Goal: Task Accomplishment & Management: Complete application form

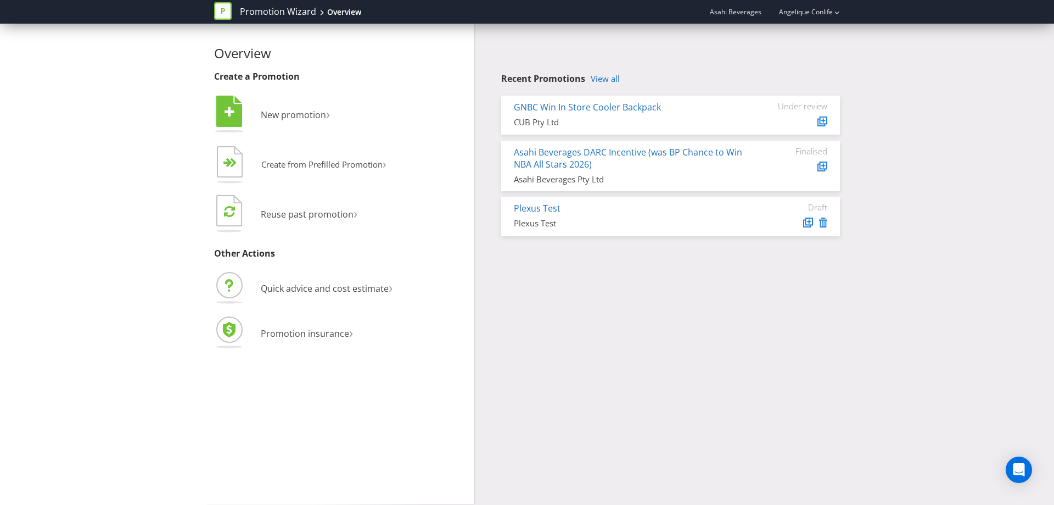
click at [610, 79] on link "View all" at bounding box center [605, 78] width 29 height 9
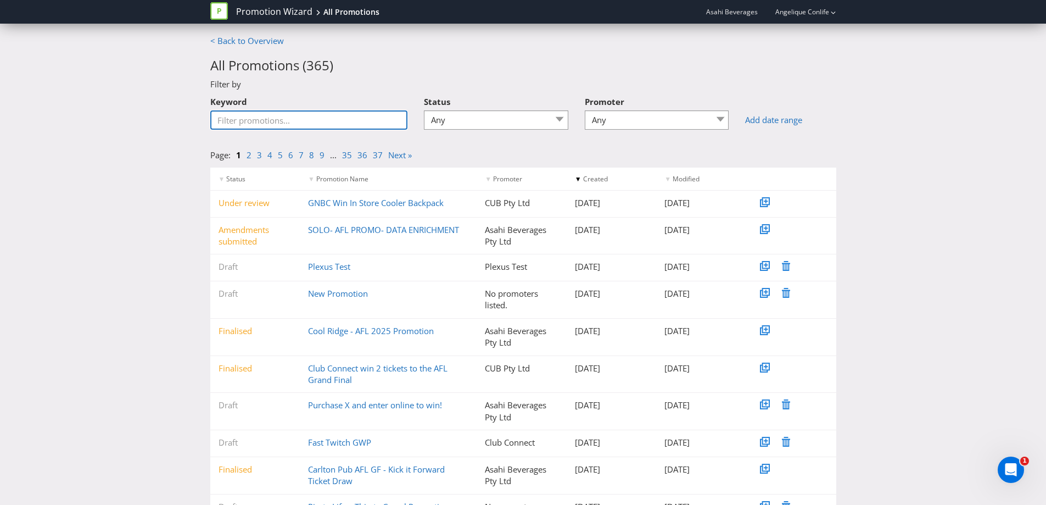
click at [342, 116] on input "Keyword" at bounding box center [309, 119] width 198 height 19
type input "big cold"
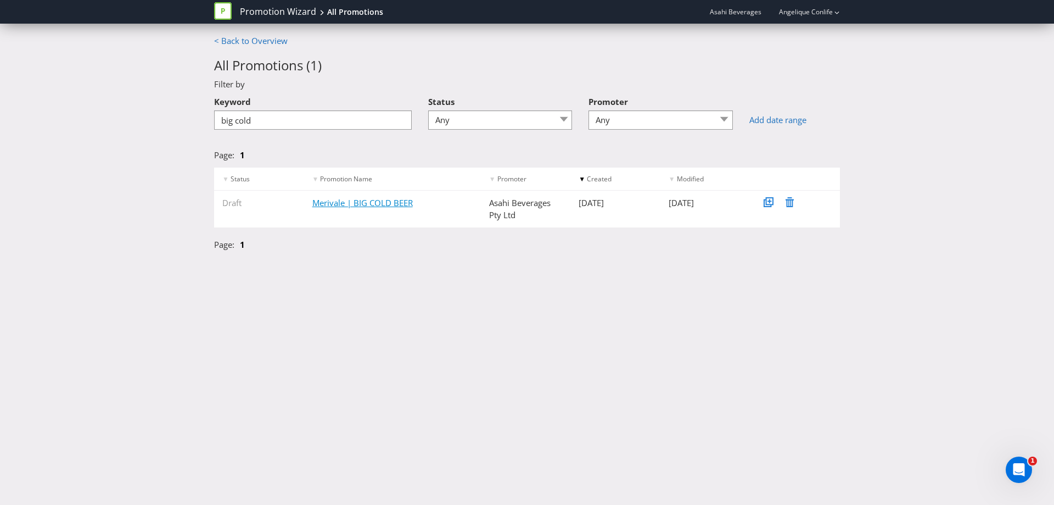
click at [368, 204] on link "Merivale | BIG COLD BEER" at bounding box center [362, 202] width 100 height 11
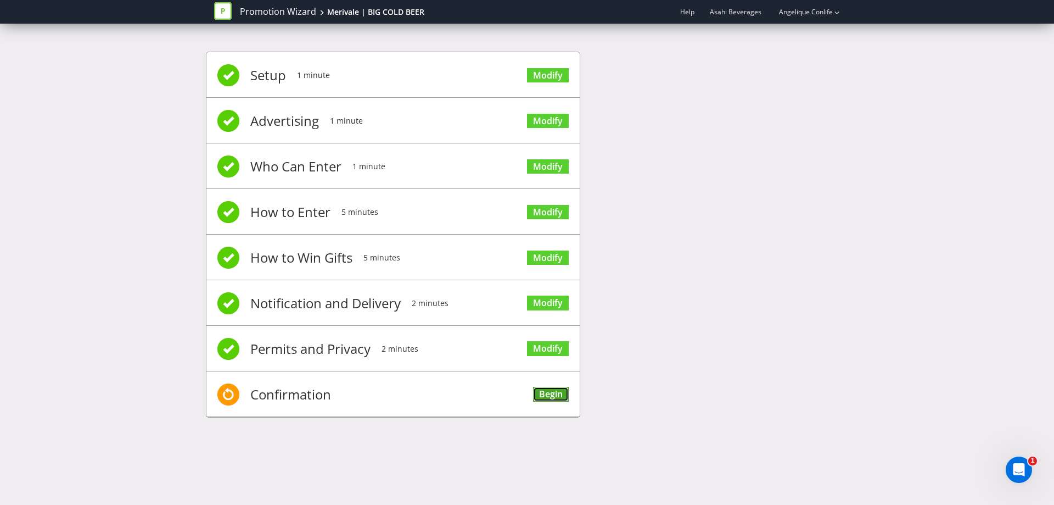
click at [563, 398] on link "Begin" at bounding box center [551, 393] width 36 height 15
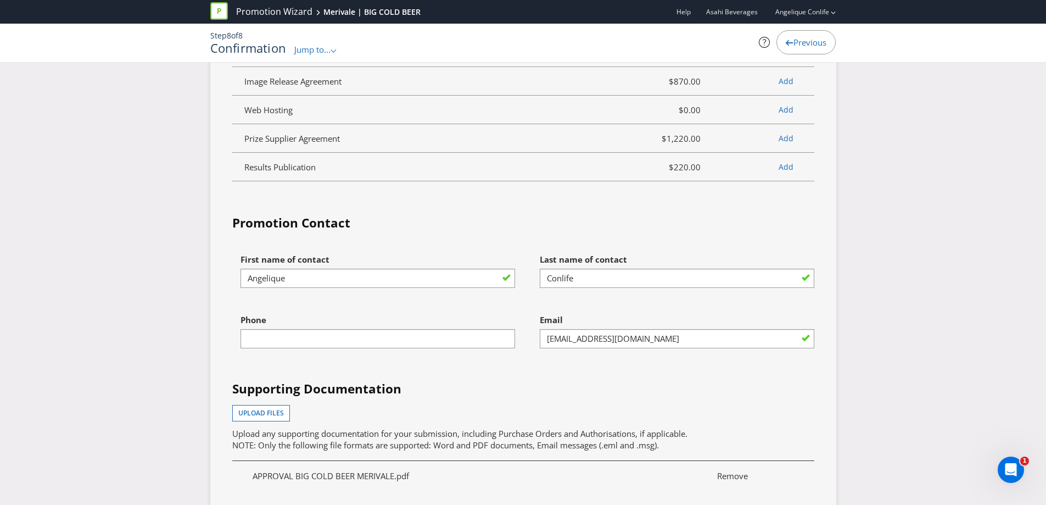
scroll to position [2745, 0]
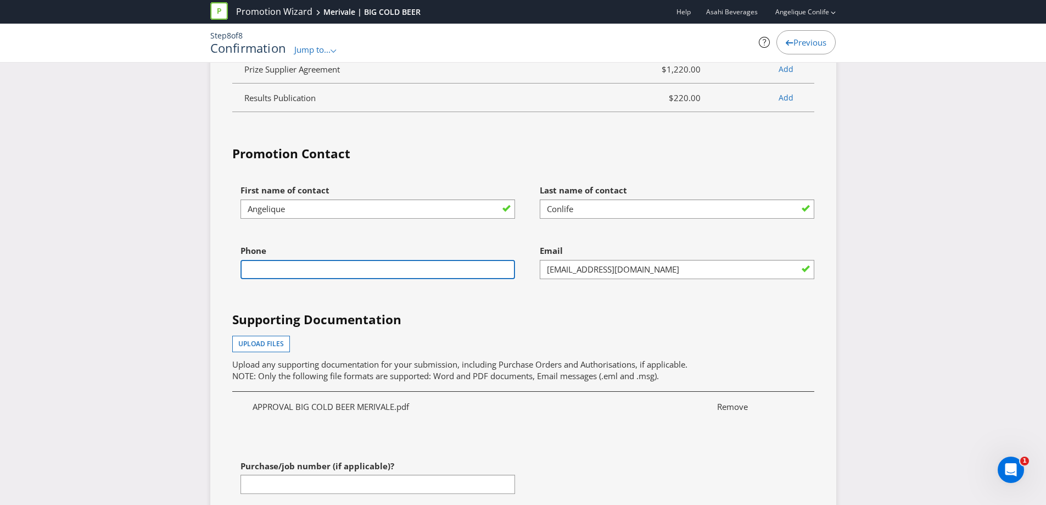
click at [483, 272] on input "text" at bounding box center [377, 269] width 274 height 19
type input "0439652604"
click at [505, 315] on h4 "Supporting Documentation" at bounding box center [523, 320] width 582 height 18
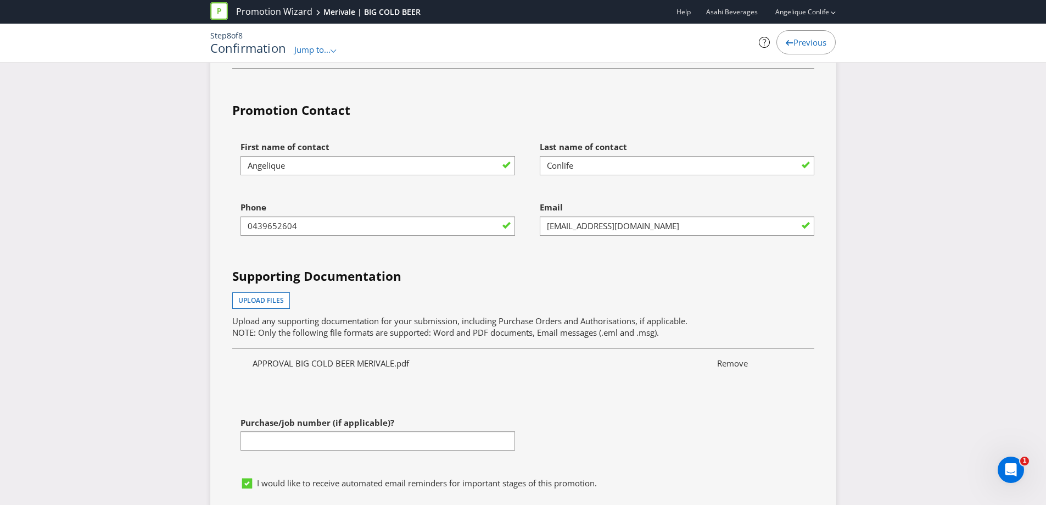
scroll to position [2855, 0]
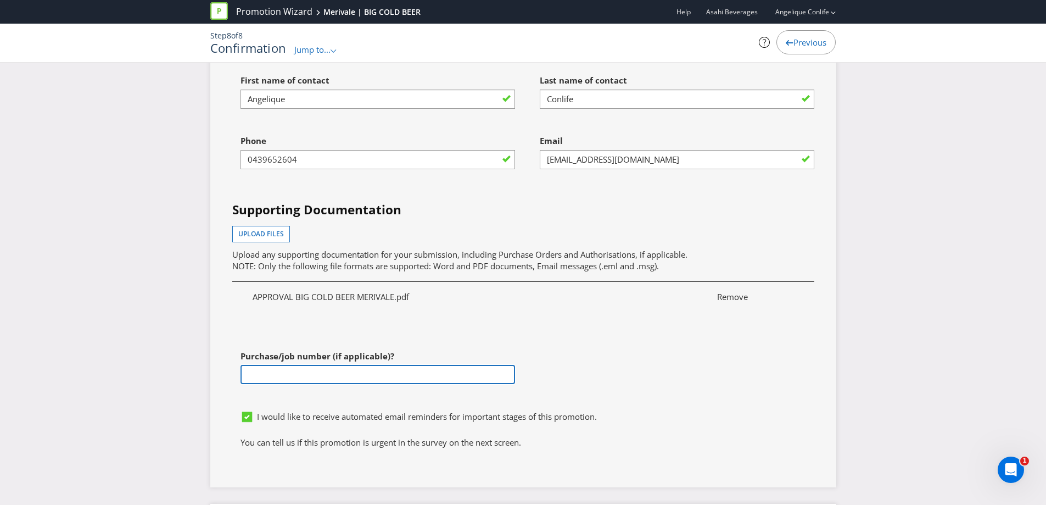
click at [414, 369] on input "text" at bounding box center [377, 374] width 274 height 19
click at [467, 373] on input "text" at bounding box center [377, 374] width 274 height 19
paste input "4501183847"
type input "4501183847"
click at [248, 233] on span "Upload files" at bounding box center [261, 233] width 46 height 9
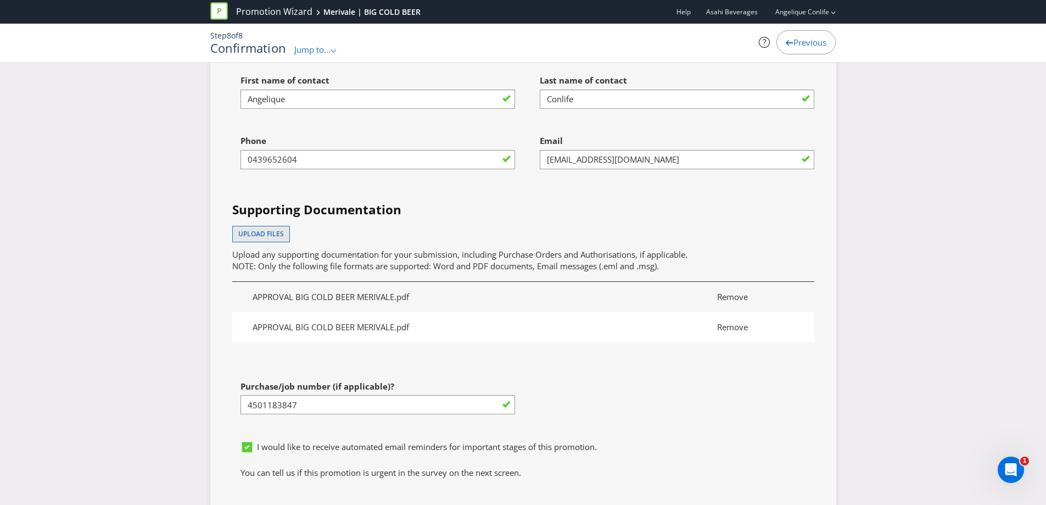
click at [740, 331] on span "Remove" at bounding box center [755, 327] width 93 height 12
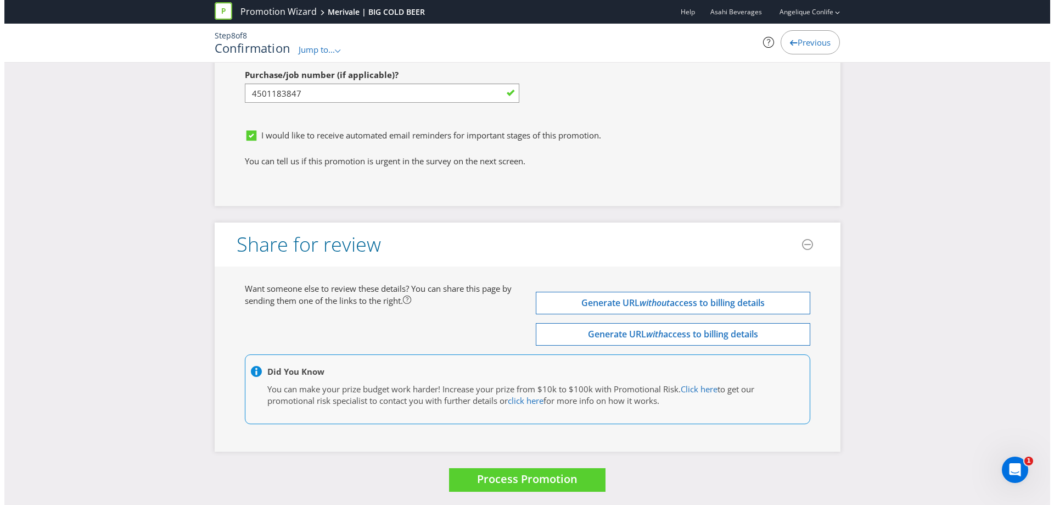
scroll to position [3140, 0]
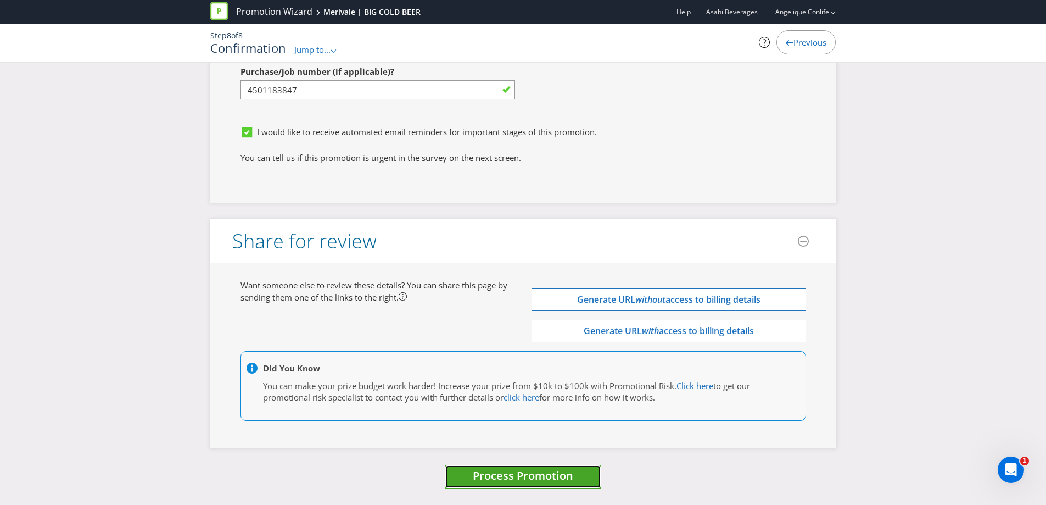
click at [510, 473] on span "Process Promotion" at bounding box center [523, 475] width 100 height 15
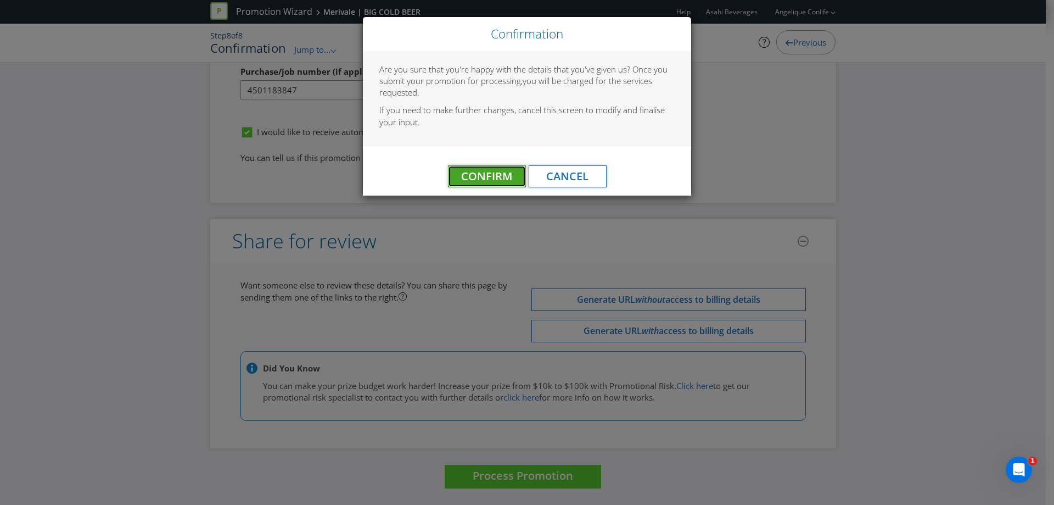
click at [484, 175] on span "Confirm" at bounding box center [486, 176] width 51 height 15
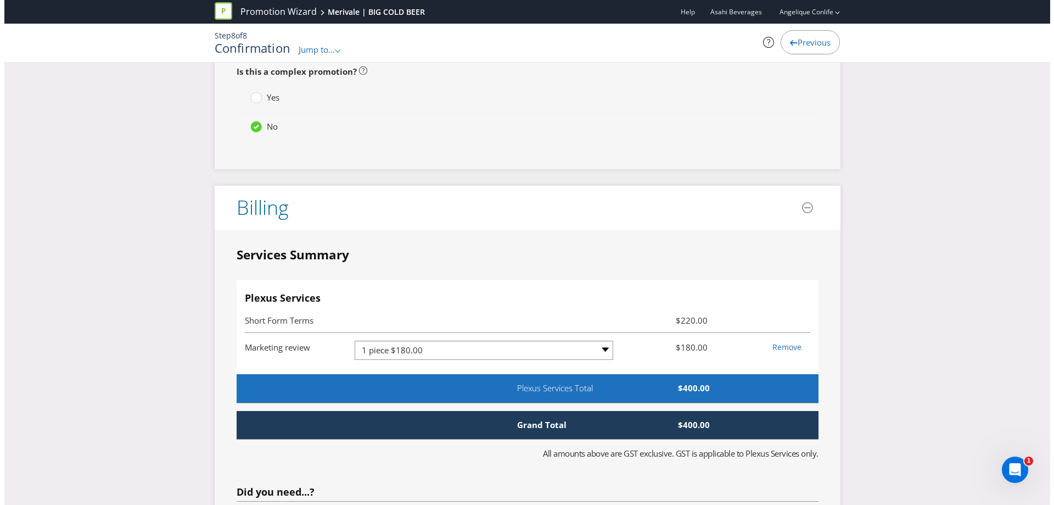
scroll to position [0, 0]
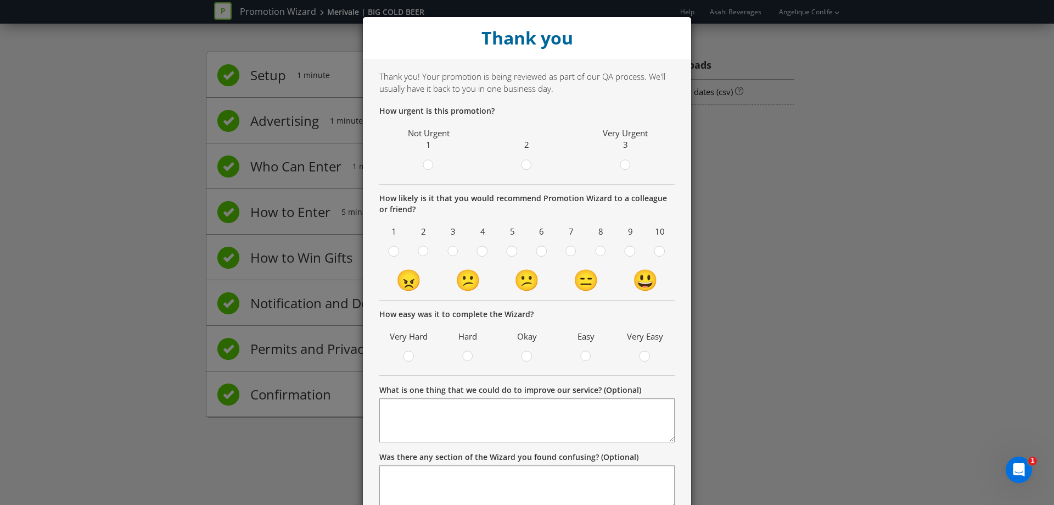
scroll to position [82, 0]
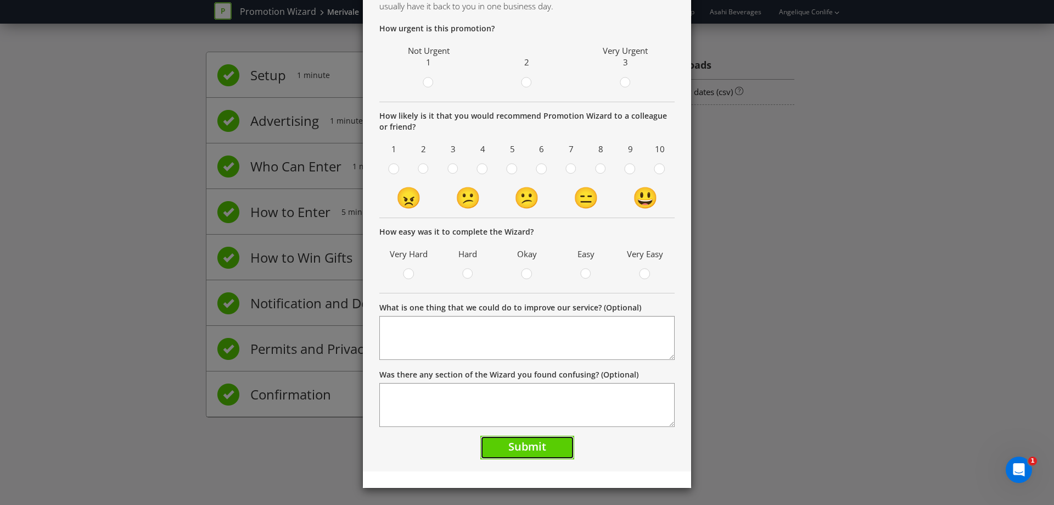
click at [512, 458] on button "Submit" at bounding box center [527, 447] width 94 height 24
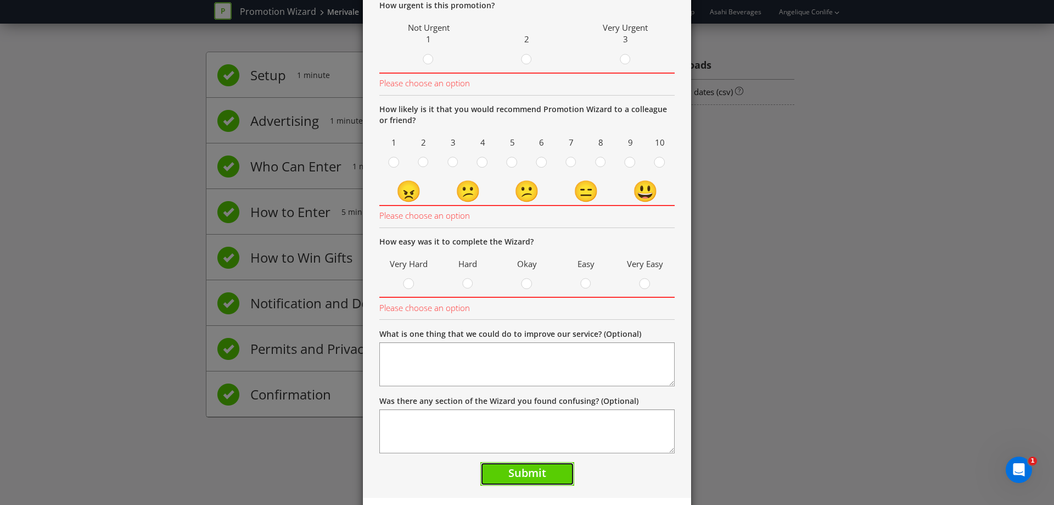
scroll to position [0, 0]
